Goal: Find contact information

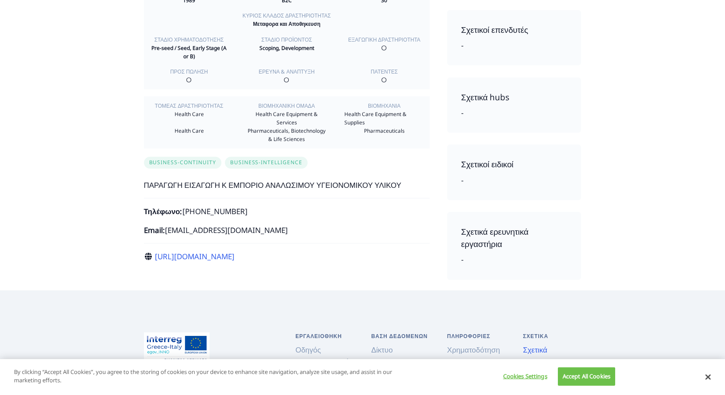
scroll to position [175, 0]
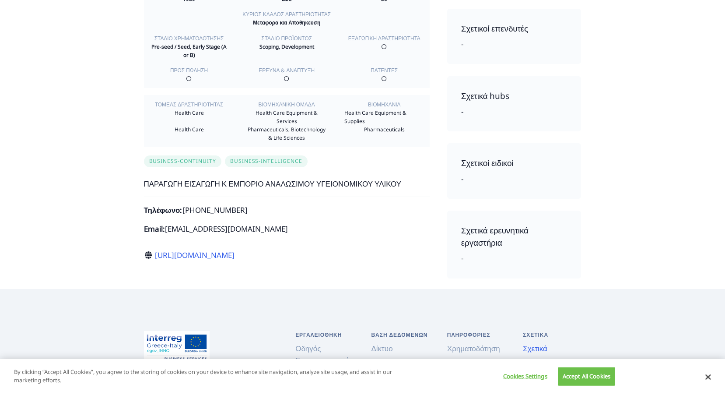
drag, startPoint x: 231, startPoint y: 230, endPoint x: 174, endPoint y: 232, distance: 56.5
click at [174, 232] on p "Email: arisn@lainiotis.gr" at bounding box center [287, 229] width 286 height 12
drag, startPoint x: 174, startPoint y: 232, endPoint x: 245, endPoint y: 236, distance: 71.0
click at [245, 236] on div "BBD ΝΙΚ ΛΑΪΝΙΩΤΗΣ ΑΕΒΕ Έτος ίδρυσης 1989 Επιχειρηματικό μοντέλο B2C Εργαζόμενοι…" at bounding box center [286, 104] width 303 height 349
drag, startPoint x: 226, startPoint y: 227, endPoint x: 166, endPoint y: 228, distance: 59.9
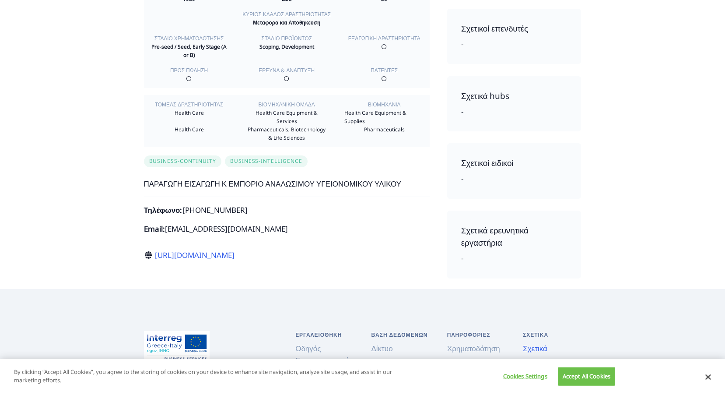
click at [166, 228] on p "Email: arisn@lainiotis.gr" at bounding box center [287, 229] width 286 height 12
copy p "arisn@lainiotis.gr"
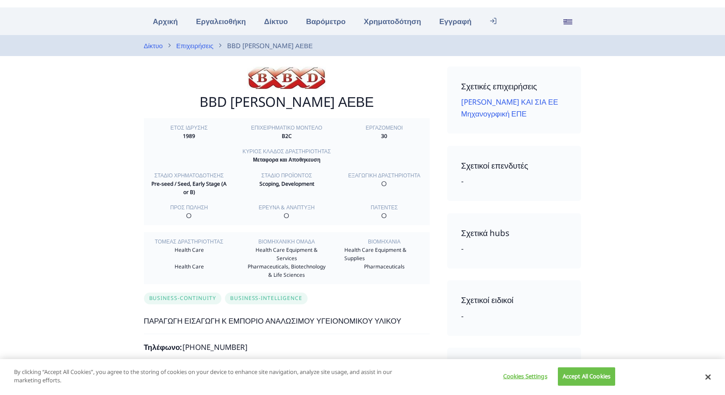
scroll to position [0, 0]
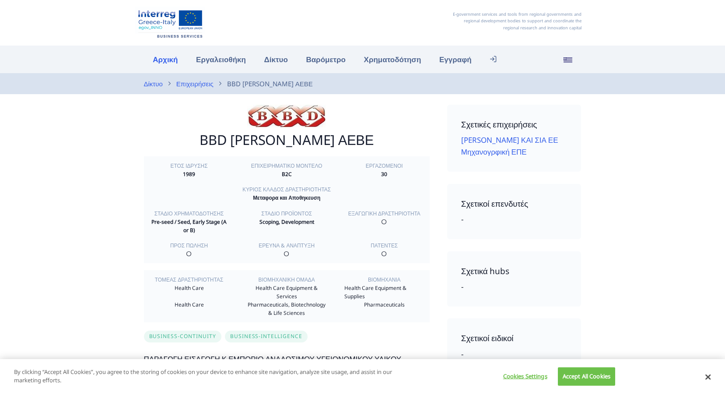
click at [161, 58] on link "Αρχική" at bounding box center [165, 59] width 43 height 19
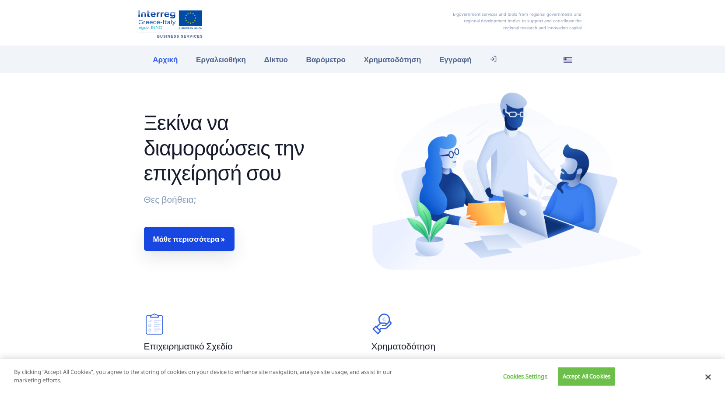
click at [182, 241] on link "Μάθε περισσότερα »" at bounding box center [189, 239] width 91 height 24
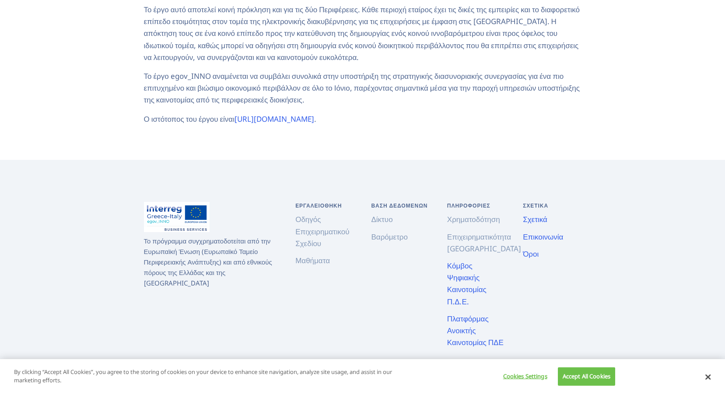
scroll to position [356, 0]
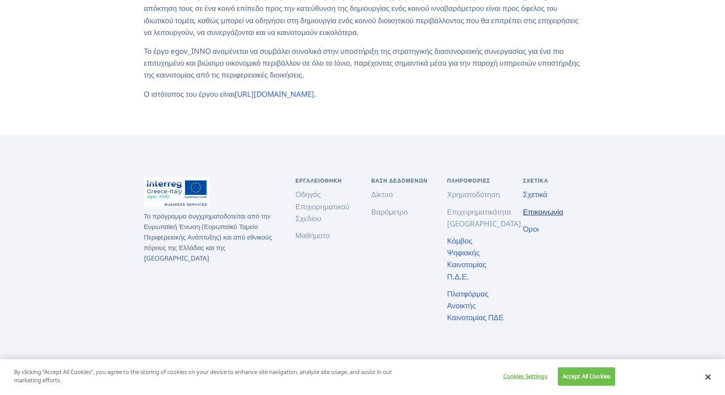
click at [543, 206] on link "Επικοινωνία" at bounding box center [543, 211] width 40 height 10
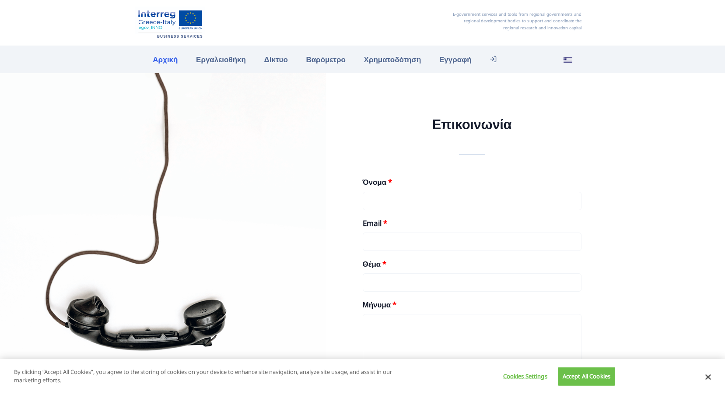
click at [160, 64] on link "Αρχική" at bounding box center [165, 59] width 43 height 19
